Goal: Information Seeking & Learning: Compare options

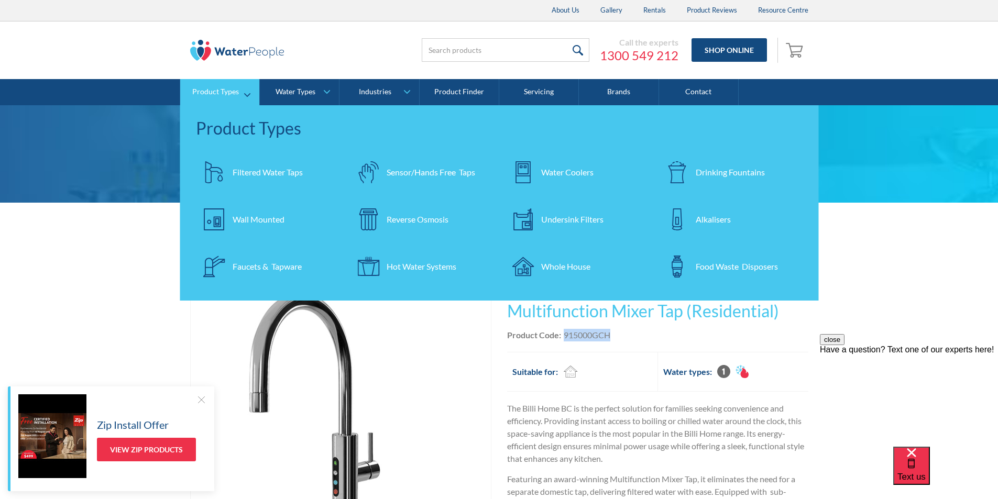
click at [572, 170] on div "Water Coolers" at bounding box center [567, 172] width 52 height 13
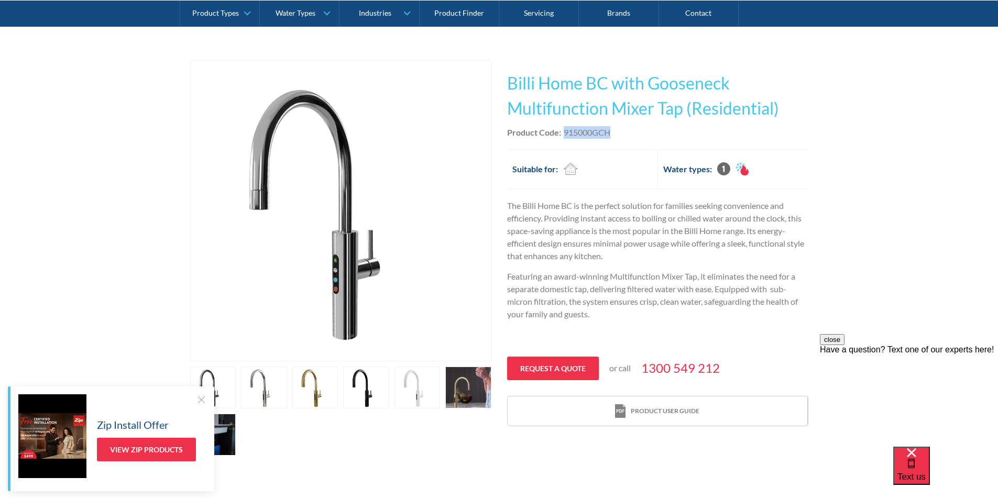
scroll to position [210, 0]
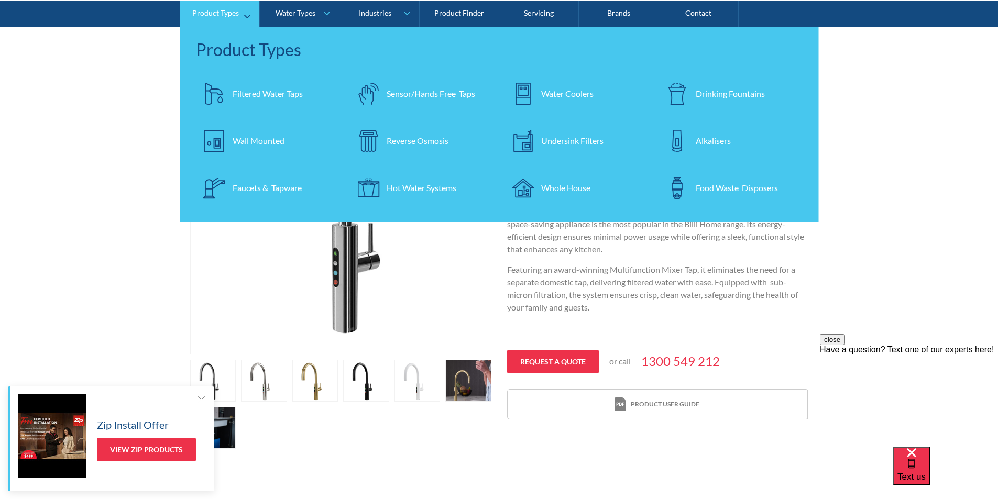
click at [257, 90] on div "Filtered Water Taps" at bounding box center [268, 93] width 70 height 13
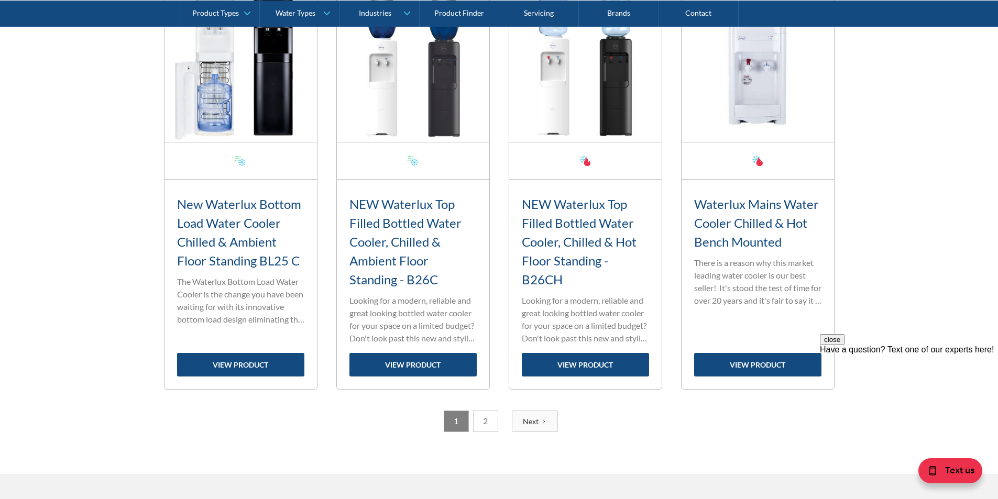
scroll to position [1676, 0]
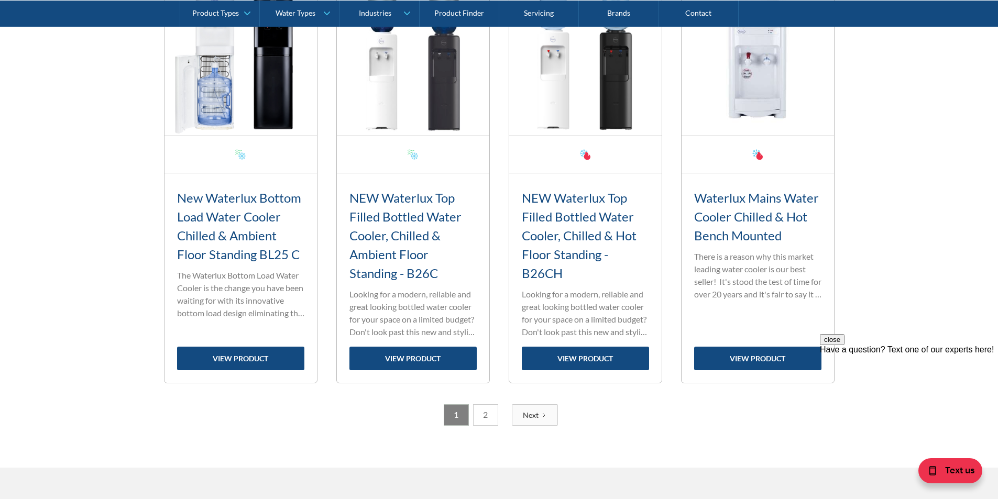
click at [486, 412] on link "2" at bounding box center [485, 414] width 25 height 21
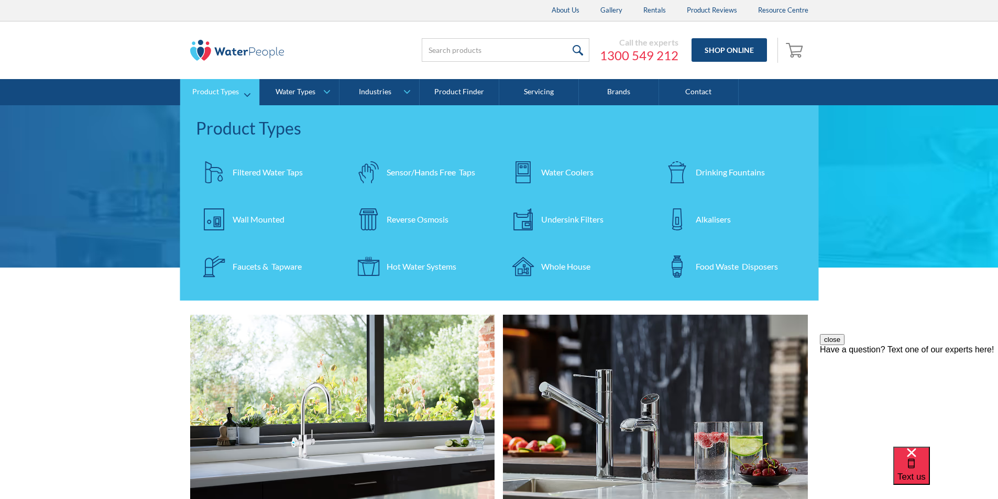
click at [551, 170] on div "Water Coolers" at bounding box center [567, 172] width 52 height 13
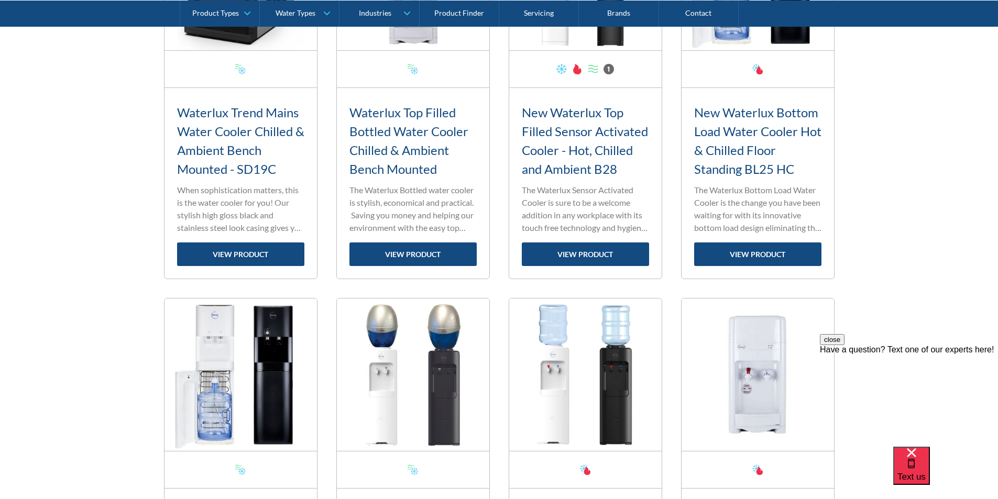
scroll to position [1362, 0]
